Goal: Task Accomplishment & Management: Use online tool/utility

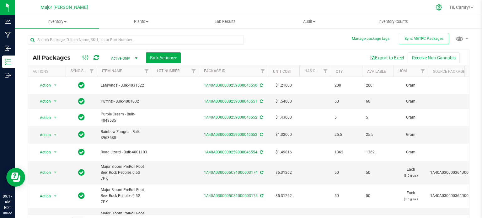
click at [437, 8] on icon at bounding box center [438, 7] width 7 height 7
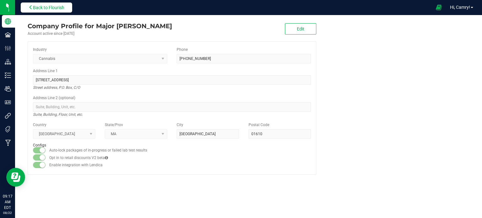
click at [72, 7] on button "Back to Flourish" at bounding box center [46, 8] width 51 height 10
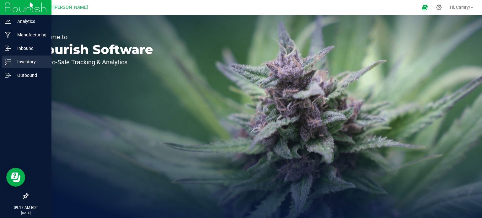
click at [6, 63] on icon at bounding box center [8, 62] width 6 height 6
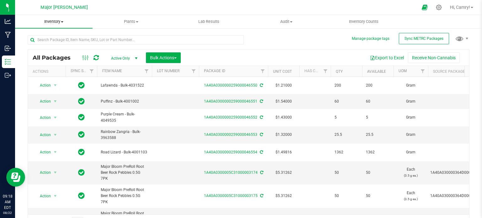
click at [56, 21] on span "Inventory" at bounding box center [53, 22] width 77 height 6
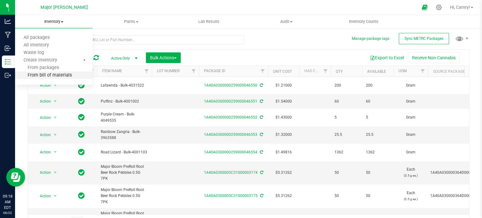
click at [37, 75] on span "From bill of materials" at bounding box center [43, 75] width 57 height 5
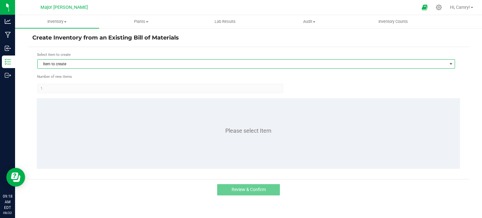
click at [130, 63] on span "Item to create" at bounding box center [242, 64] width 409 height 9
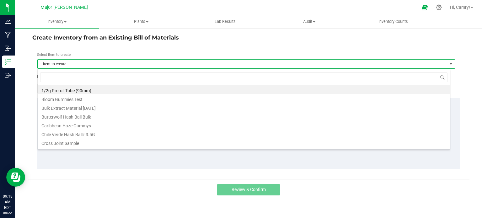
scroll to position [9, 413]
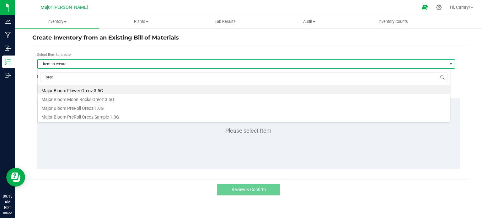
type input "oreoz"
click at [130, 92] on li "Major Bloom Flower Oreoz 3.5G" at bounding box center [244, 89] width 412 height 9
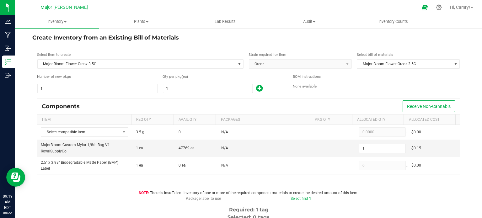
click at [191, 90] on input "1" at bounding box center [207, 88] width 89 height 9
type input "18"
type input "181"
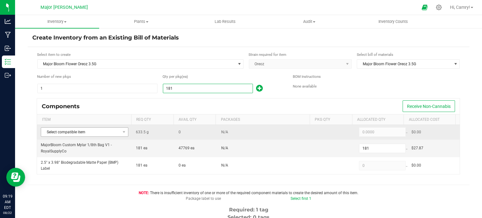
type input "181"
click at [93, 132] on span "Select compatible item" at bounding box center [80, 132] width 79 height 9
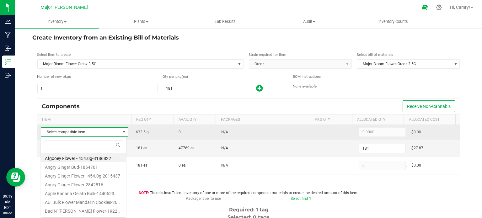
scroll to position [9, 85]
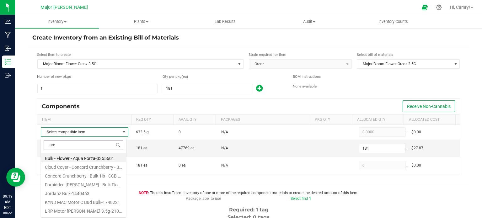
type input "oreo"
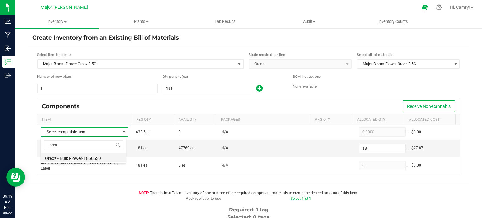
click at [93, 156] on li "Oreoz - Bulk Flower-1860539" at bounding box center [83, 157] width 85 height 9
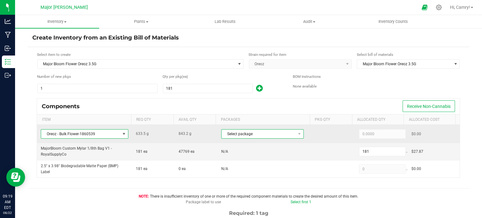
click at [280, 136] on span "Select package" at bounding box center [258, 134] width 74 height 9
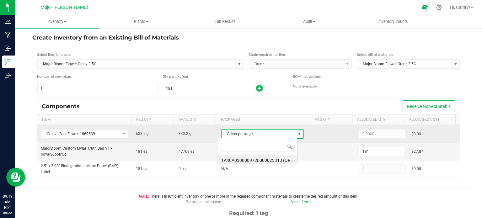
scroll to position [9, 80]
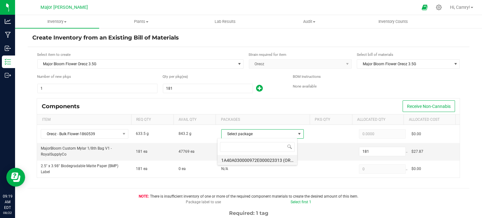
click at [280, 160] on li "1A40A030000972E000023313 (ORZ-11132024-GH2-AA)" at bounding box center [257, 159] width 80 height 9
type input "633.5000"
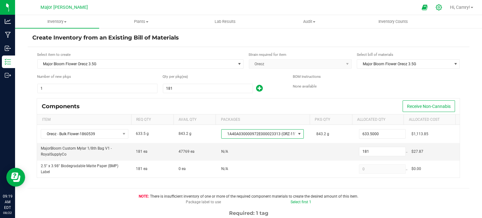
click at [435, 7] on icon at bounding box center [438, 7] width 7 height 7
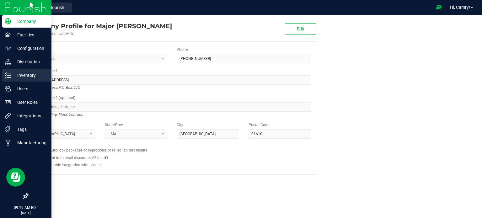
click at [25, 76] on p "Inventory" at bounding box center [30, 76] width 38 height 8
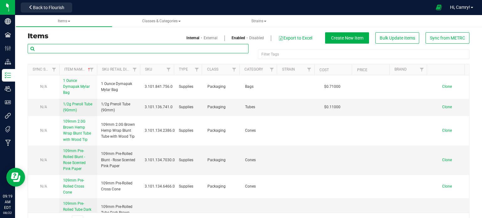
click at [128, 49] on input "text" at bounding box center [138, 48] width 221 height 9
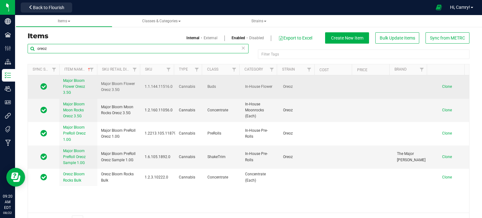
type input "oreoz"
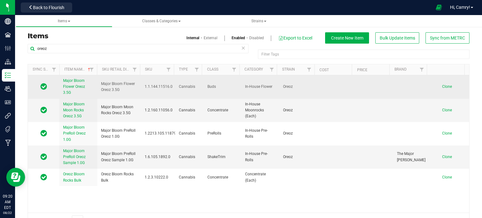
click at [73, 84] on span "Major Bloom Flower Oreoz 3.5G" at bounding box center [74, 86] width 22 height 16
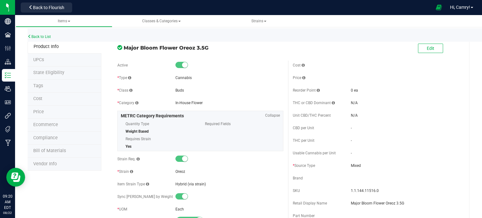
click at [55, 151] on span "Bill of Materials" at bounding box center [49, 150] width 33 height 5
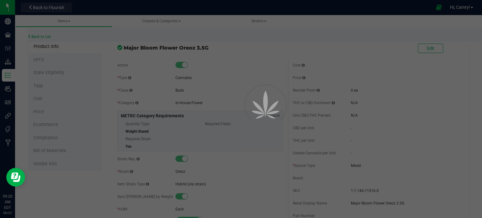
select select "805"
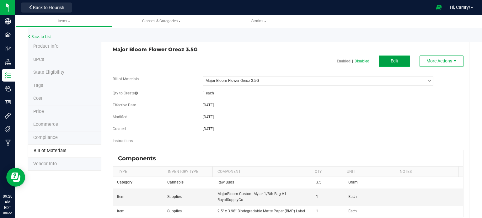
click at [380, 59] on button "Edit" at bounding box center [394, 61] width 31 height 11
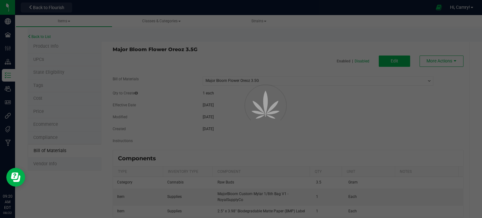
select select "805"
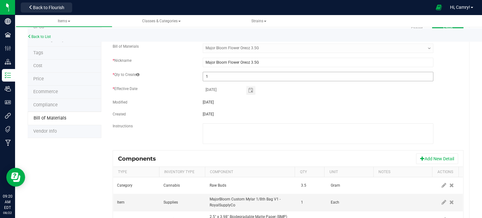
scroll to position [62, 0]
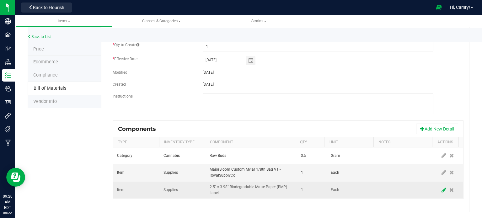
click at [441, 188] on icon at bounding box center [443, 190] width 5 height 6
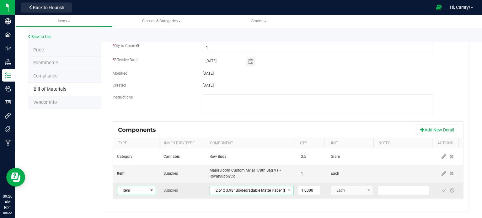
click at [278, 188] on span "2.5" x 3.98" Biodegradable Matte Paper (BMP) Label" at bounding box center [247, 190] width 75 height 9
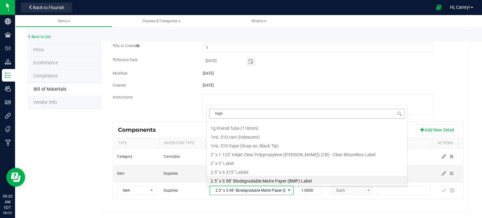
scroll to position [0, 0]
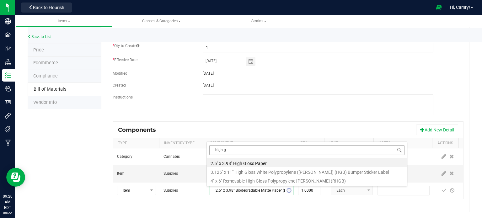
type input "high gl"
click at [272, 163] on li "2.5" x 3.98" High Gloss Paper" at bounding box center [307, 162] width 200 height 9
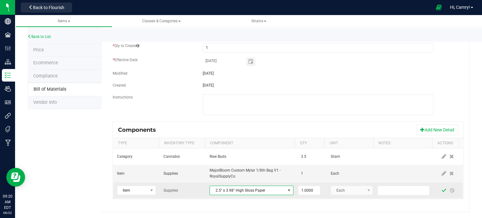
click at [441, 189] on span at bounding box center [443, 190] width 5 height 5
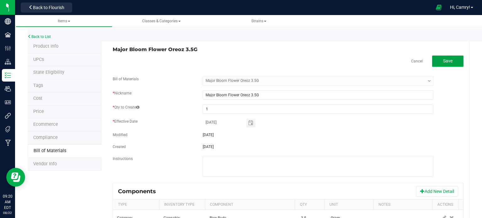
click at [448, 59] on button "Save" at bounding box center [447, 61] width 31 height 11
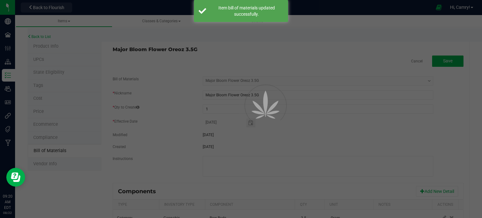
select select "805"
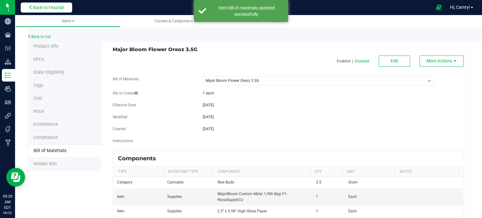
click at [40, 8] on span "Back to Flourish" at bounding box center [48, 7] width 31 height 5
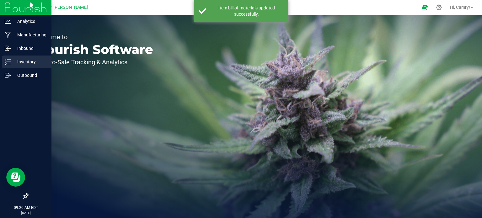
click at [10, 59] on icon at bounding box center [8, 62] width 6 height 6
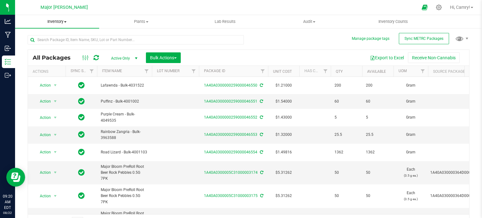
click at [65, 23] on span "Inventory" at bounding box center [57, 22] width 84 height 6
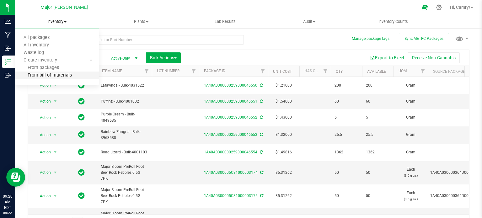
click at [62, 74] on span "From bill of materials" at bounding box center [43, 75] width 57 height 5
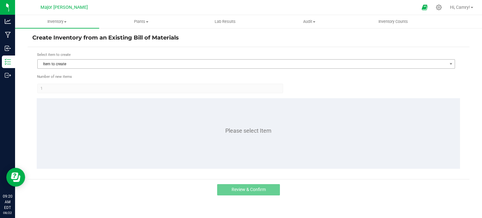
drag, startPoint x: 158, startPoint y: 53, endPoint x: 161, endPoint y: 61, distance: 8.2
click at [158, 54] on div "Select item to create" at bounding box center [246, 55] width 418 height 6
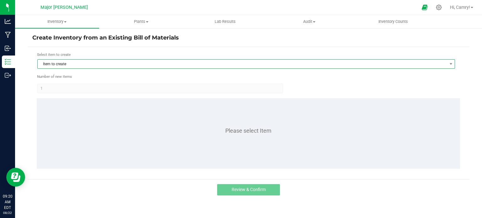
click at [162, 62] on span "Item to create" at bounding box center [242, 64] width 409 height 9
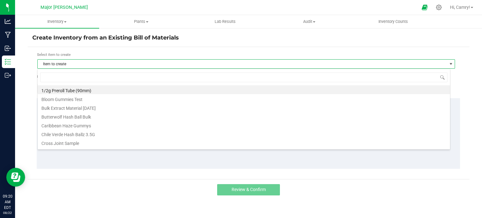
scroll to position [9, 413]
type input "oreoz"
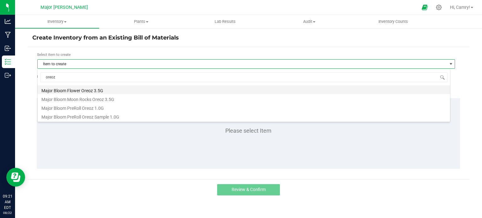
click at [111, 91] on li "Major Bloom Flower Oreoz 3.5G" at bounding box center [244, 89] width 412 height 9
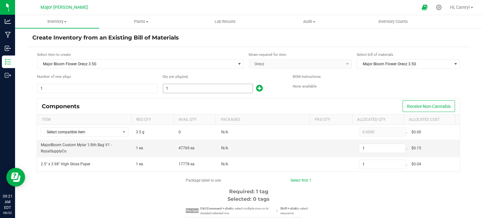
click at [169, 90] on input "1" at bounding box center [207, 88] width 89 height 9
type input "18"
type input "181"
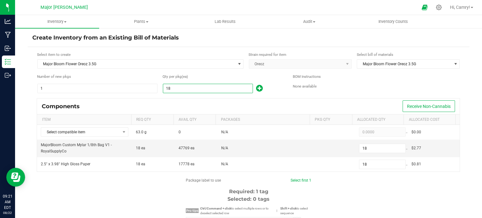
type input "181"
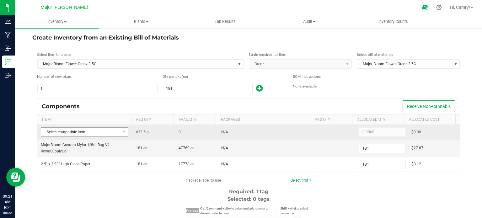
type input "181"
click at [115, 133] on span "Select compatible item" at bounding box center [80, 132] width 79 height 9
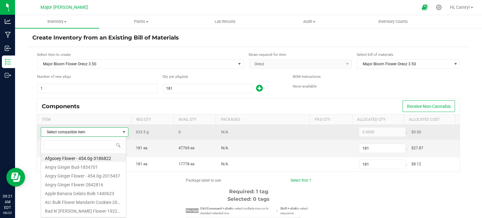
scroll to position [9, 85]
type input "oreo"
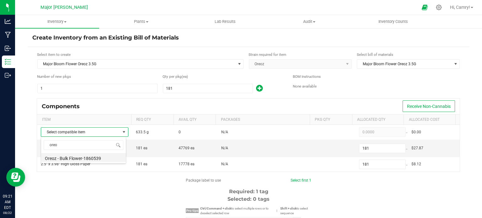
click at [102, 153] on li "Oreoz - Bulk Flower-1860539" at bounding box center [83, 157] width 85 height 9
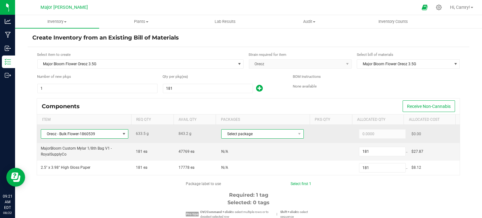
click at [273, 137] on span "Select package" at bounding box center [258, 134] width 74 height 9
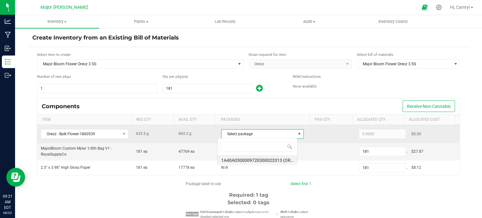
scroll to position [9, 80]
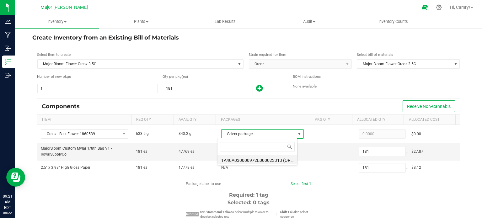
click at [273, 159] on li "1A40A030000972E000023313 (ORZ-11132024-GH2-AA)" at bounding box center [257, 159] width 80 height 9
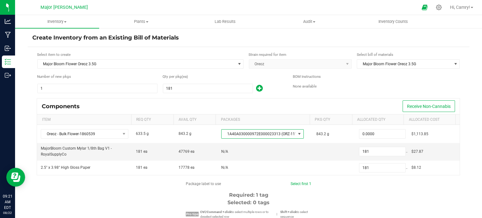
type input "633.5000"
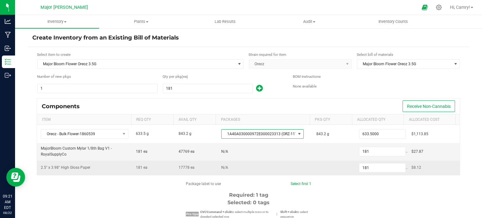
scroll to position [63, 0]
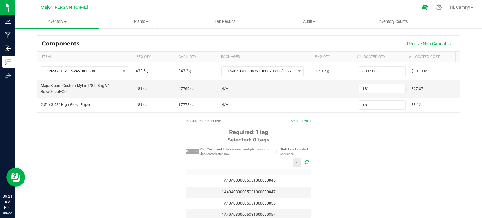
click at [248, 161] on input "NO DATA FOUND" at bounding box center [239, 162] width 107 height 9
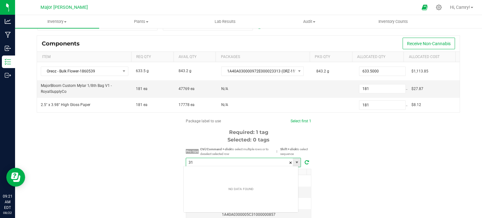
scroll to position [9, 115]
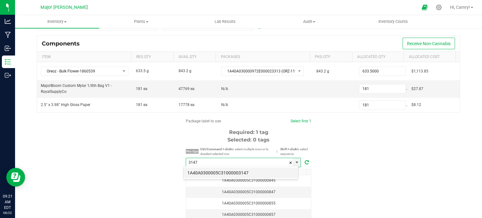
click at [228, 173] on li "1A40A0300005C31000003147" at bounding box center [240, 172] width 114 height 11
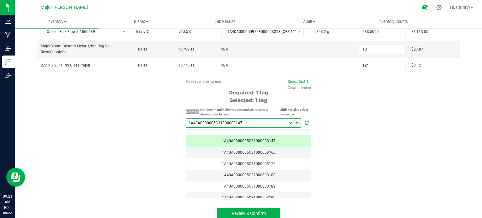
scroll to position [107, 0]
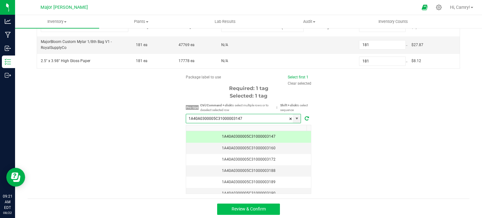
type input "1A40A0300005C31000003147"
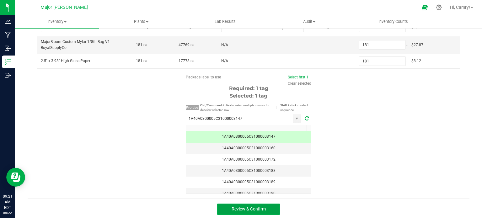
click at [266, 209] on button "Review & Confirm" at bounding box center [248, 209] width 63 height 11
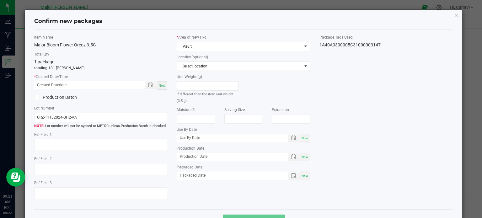
click at [163, 87] on span "Now" at bounding box center [162, 85] width 7 height 3
type input "[DATE] 09:21 AM"
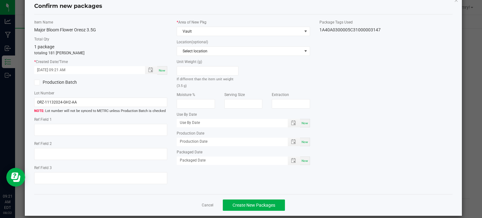
scroll to position [22, 0]
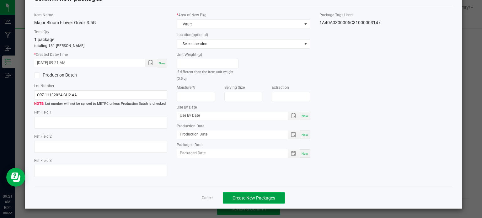
click at [256, 198] on span "Create New Packages" at bounding box center [253, 197] width 43 height 5
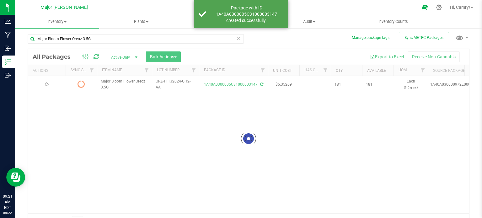
scroll to position [11, 0]
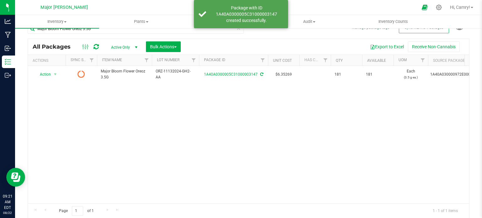
click at [95, 45] on icon at bounding box center [95, 47] width 5 height 6
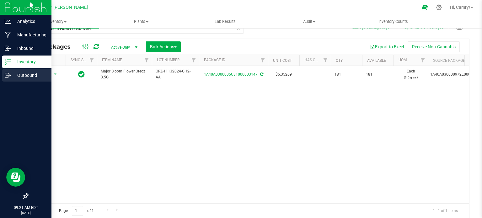
click at [10, 74] on icon at bounding box center [8, 75] width 6 height 6
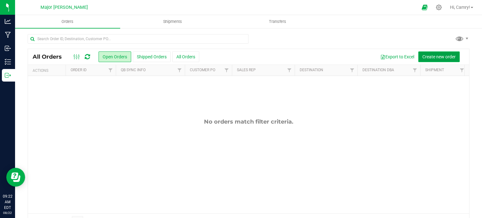
click at [436, 55] on span "Create new order" at bounding box center [438, 56] width 33 height 5
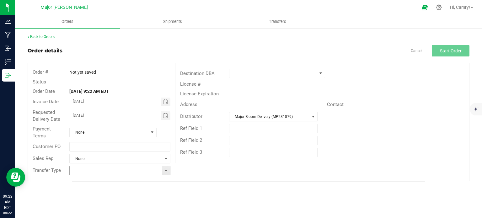
click at [167, 169] on span at bounding box center [165, 170] width 5 height 5
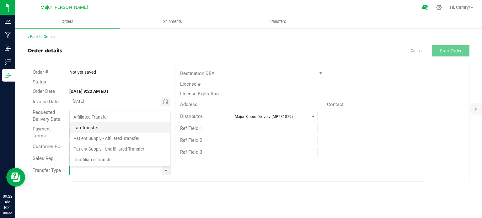
scroll to position [9, 99]
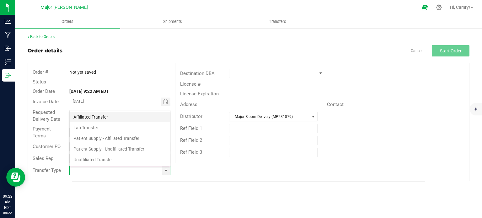
click at [125, 118] on li "Affiliated Transfer" at bounding box center [120, 117] width 100 height 11
type input "Affiliated Transfer"
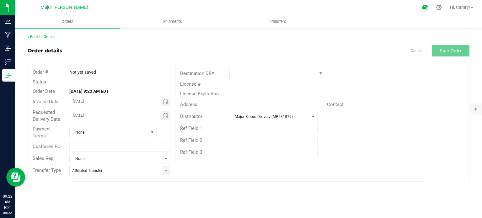
click at [255, 72] on span at bounding box center [272, 73] width 87 height 9
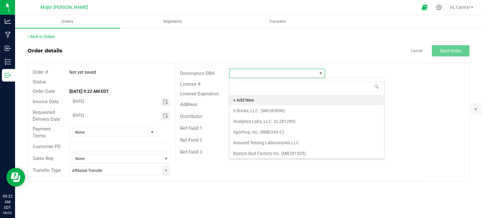
scroll to position [9, 96]
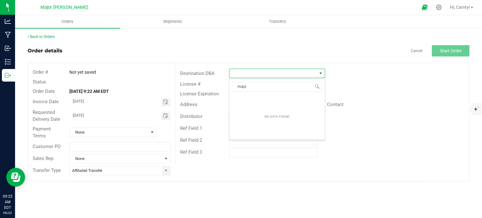
type input "major"
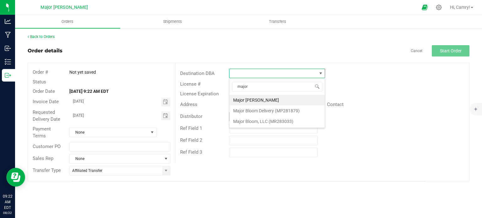
click at [254, 120] on li "Major Bloom, LLC (MR283033)" at bounding box center [276, 121] width 95 height 11
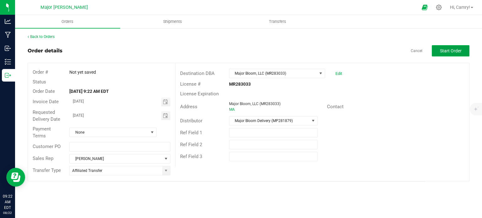
click at [456, 50] on span "Start Order" at bounding box center [451, 50] width 22 height 5
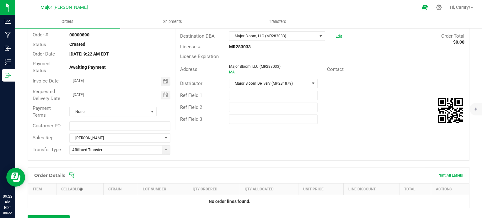
scroll to position [153, 0]
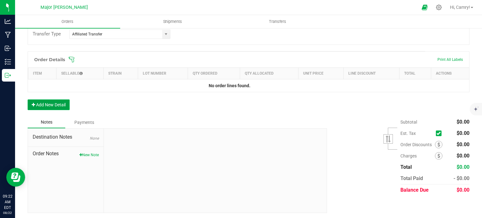
click at [65, 105] on button "Add New Detail" at bounding box center [49, 104] width 42 height 11
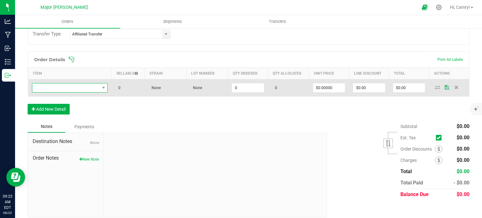
click at [77, 88] on span "NO DATA FOUND" at bounding box center [65, 87] width 67 height 9
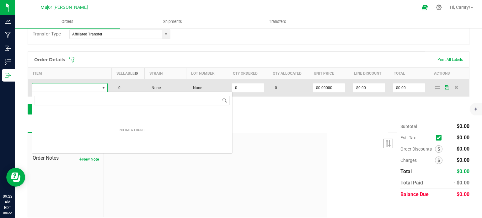
scroll to position [9, 75]
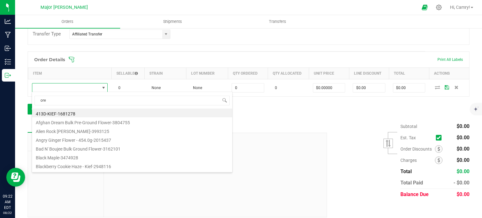
type input "oreo"
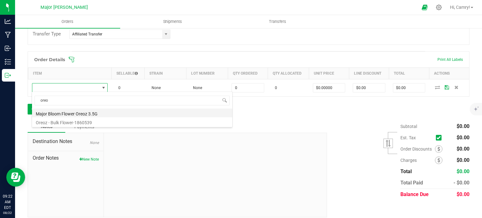
click at [85, 114] on li "Major Bloom Flower Oreoz 3.5G" at bounding box center [132, 113] width 200 height 9
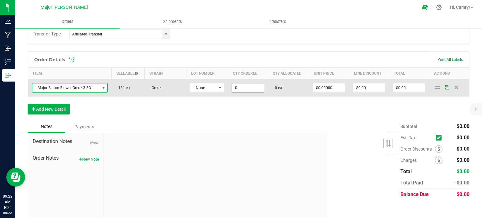
click at [240, 86] on input "0" at bounding box center [248, 87] width 32 height 9
click at [246, 93] on td "181 ea" at bounding box center [248, 87] width 40 height 17
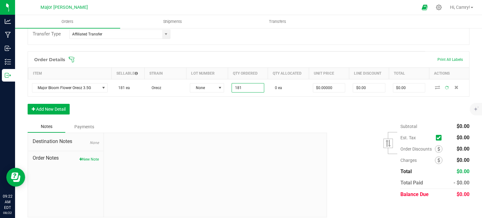
type input "181 ea"
click at [249, 99] on div "Order Details Print All Labels Item Sellable Strain Lot Number Qty Ordered Qty …" at bounding box center [249, 85] width 442 height 69
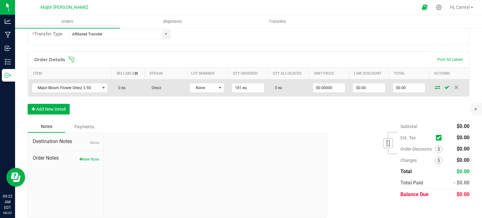
click at [435, 88] on icon at bounding box center [437, 87] width 5 height 4
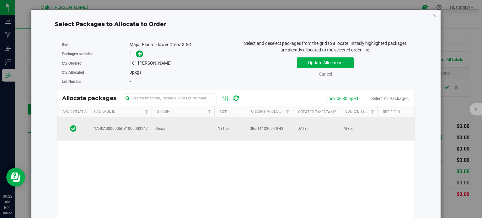
click at [277, 131] on td "ORZ-11132024-GH2" at bounding box center [269, 128] width 47 height 23
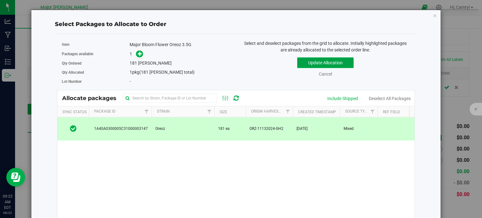
click at [320, 62] on button "Update Allocation" at bounding box center [325, 62] width 56 height 11
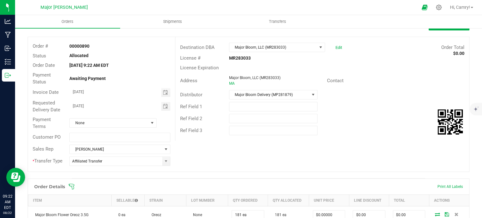
scroll to position [0, 0]
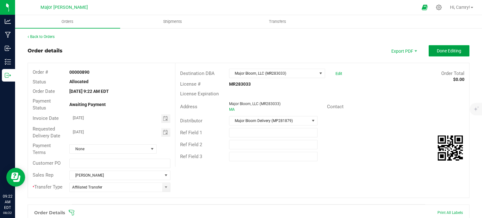
click at [437, 53] on span "Done Editing" at bounding box center [449, 50] width 24 height 5
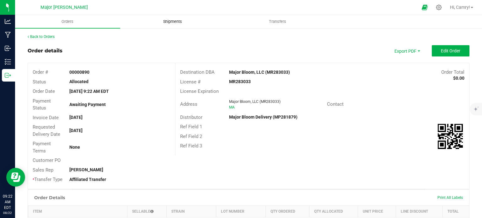
click at [182, 19] on span "Shipments" at bounding box center [173, 22] width 36 height 6
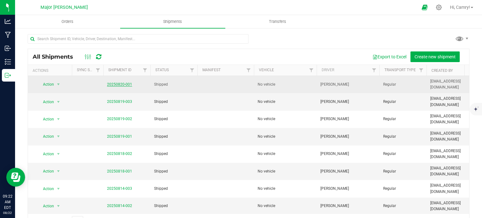
click at [109, 84] on link "20250820-001" at bounding box center [119, 84] width 25 height 4
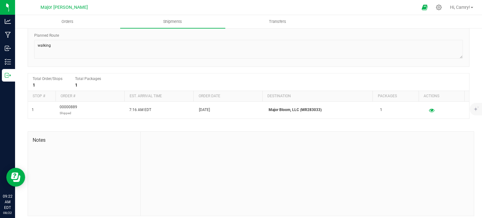
scroll to position [82, 0]
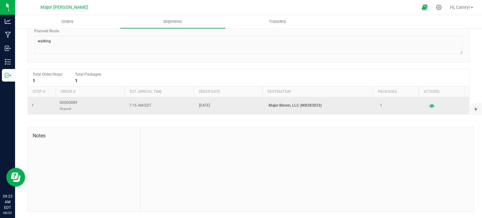
click at [98, 106] on td "00000889 Shipped" at bounding box center [91, 105] width 70 height 17
click at [66, 100] on span "00000889 Shipped" at bounding box center [69, 106] width 18 height 12
click at [428, 106] on icon "button" at bounding box center [431, 105] width 6 height 4
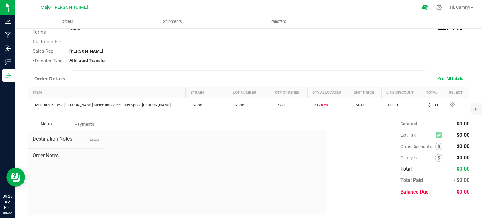
scroll to position [130, 0]
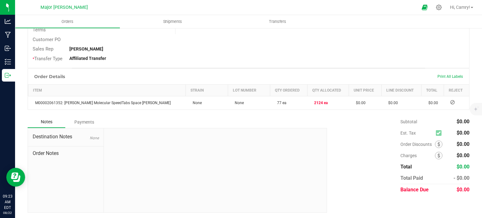
click at [447, 90] on th "Reject" at bounding box center [456, 91] width 25 height 12
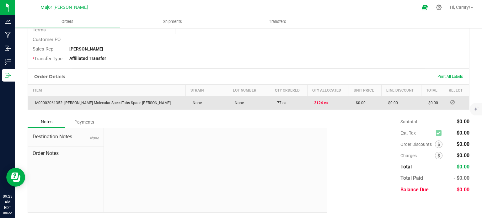
click at [450, 103] on icon at bounding box center [452, 102] width 4 height 4
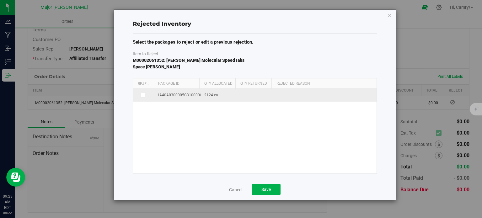
click at [144, 93] on span at bounding box center [142, 95] width 5 height 5
click at [0, 0] on input "checkbox" at bounding box center [0, 0] width 0 height 0
click at [311, 92] on span at bounding box center [321, 96] width 86 height 9
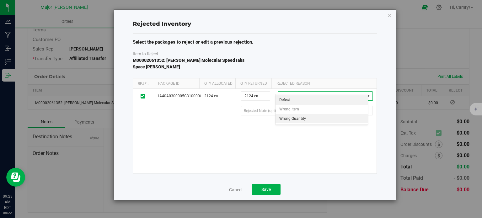
click at [315, 117] on li "Wrong Quantity" at bounding box center [321, 118] width 92 height 9
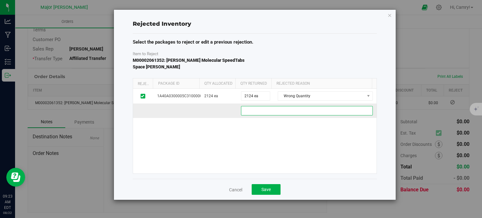
click at [309, 106] on 3ae08c60-12bb-44c1-aa69-3c7330c9d58d "text" at bounding box center [307, 110] width 132 height 9
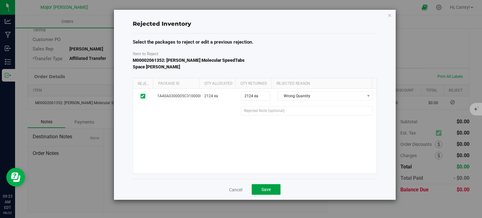
click at [265, 187] on span "Save" at bounding box center [265, 189] width 9 height 5
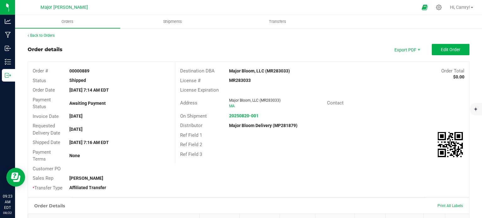
scroll to position [0, 0]
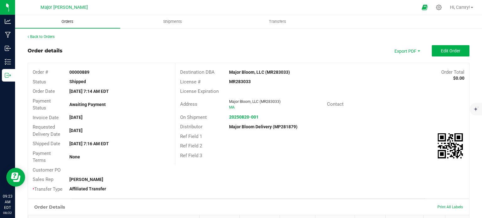
click at [62, 22] on span "Orders" at bounding box center [67, 22] width 29 height 6
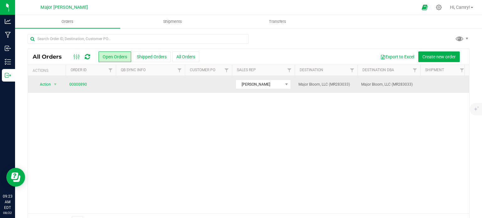
click at [138, 87] on td at bounding box center [150, 84] width 69 height 17
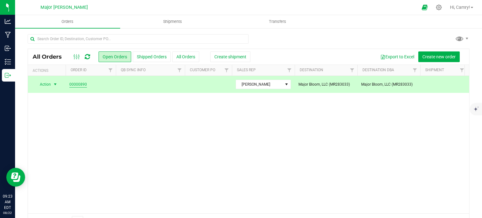
click at [84, 84] on link "00000890" at bounding box center [78, 85] width 18 height 6
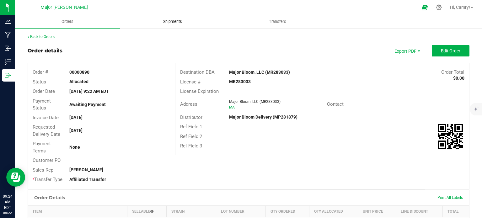
click at [177, 22] on span "Shipments" at bounding box center [173, 22] width 36 height 6
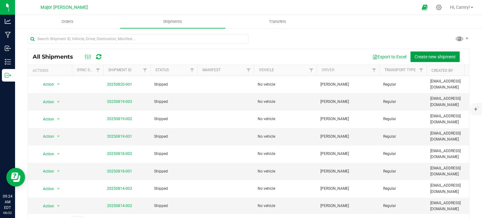
click at [425, 57] on span "Create new shipment" at bounding box center [434, 56] width 41 height 5
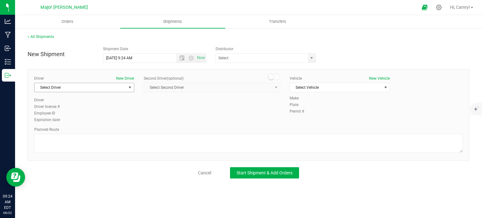
click at [102, 87] on span "Select Driver" at bounding box center [80, 87] width 92 height 9
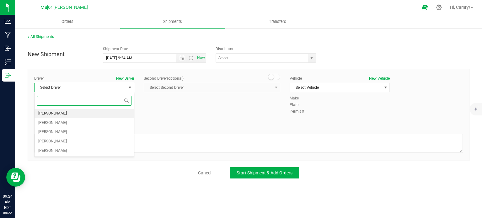
click at [90, 114] on li "[PERSON_NAME]" at bounding box center [83, 113] width 99 height 9
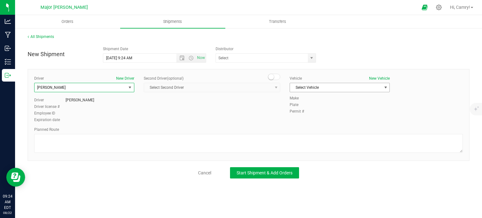
click at [300, 89] on span "Select Vehicle" at bounding box center [336, 87] width 92 height 9
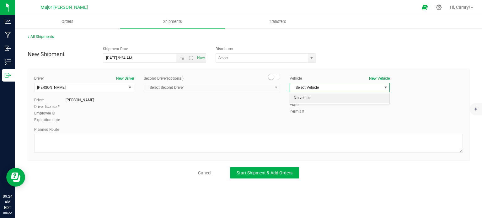
click at [302, 101] on li "No vehicle" at bounding box center [339, 97] width 99 height 9
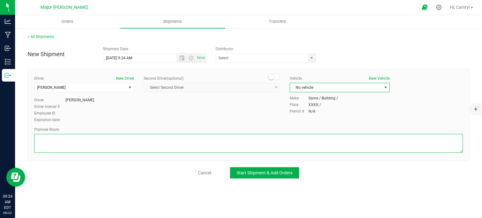
click at [189, 144] on textarea at bounding box center [248, 143] width 428 height 19
type textarea "walking"
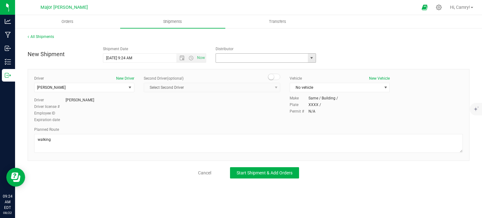
click at [260, 54] on input "text" at bounding box center [260, 58] width 89 height 9
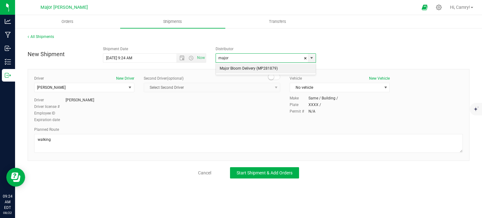
click at [261, 69] on li "Major Bloom Delivery (MP281879)" at bounding box center [266, 68] width 100 height 9
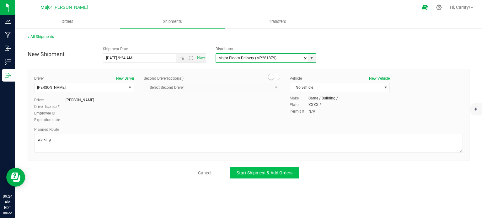
type input "Major Bloom Delivery (MP281879)"
click at [259, 173] on span "Start Shipment & Add Orders" at bounding box center [264, 172] width 56 height 5
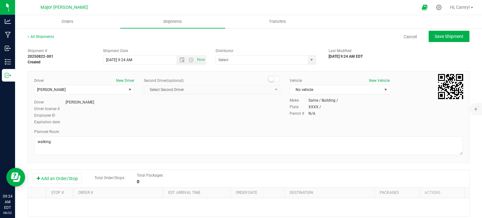
type input "Major Bloom Delivery (MP281879)"
click at [50, 178] on button "Add an Order/Stop" at bounding box center [57, 178] width 49 height 11
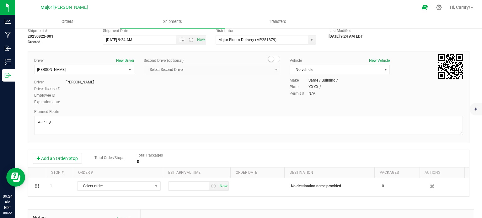
scroll to position [31, 0]
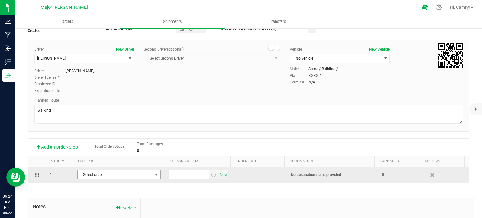
click at [145, 177] on span "Select order" at bounding box center [114, 174] width 75 height 9
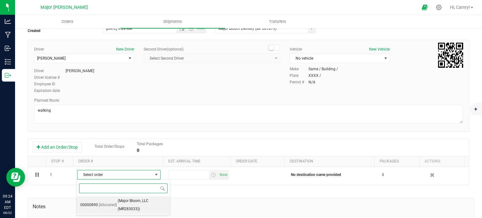
click at [140, 199] on span "(Major Bloom, LLC (MR283033))" at bounding box center [142, 205] width 49 height 16
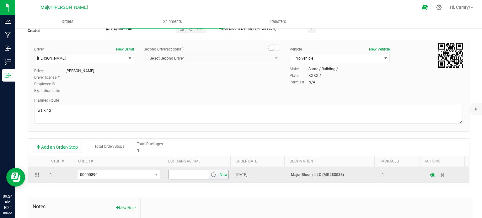
click at [218, 174] on span "Now" at bounding box center [223, 174] width 11 height 9
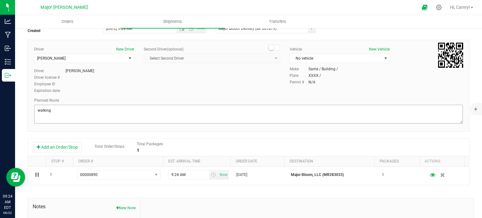
scroll to position [0, 0]
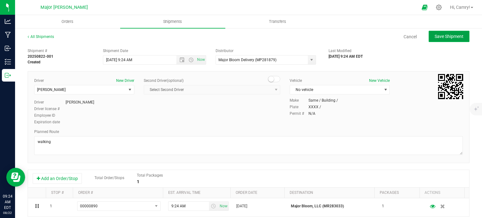
click at [458, 36] on span "Save Shipment" at bounding box center [448, 36] width 29 height 5
type input "[DATE] 1:24 PM"
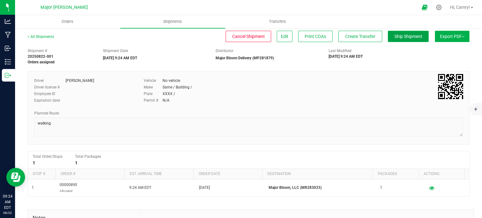
click at [394, 35] on span "Ship Shipment" at bounding box center [408, 36] width 28 height 5
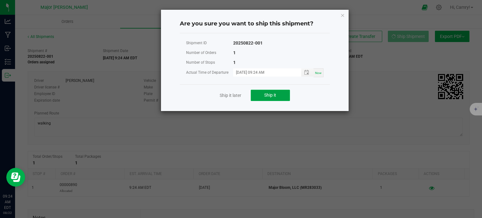
click at [268, 93] on span "Ship it" at bounding box center [270, 95] width 12 height 5
